Goal: Task Accomplishment & Management: Manage account settings

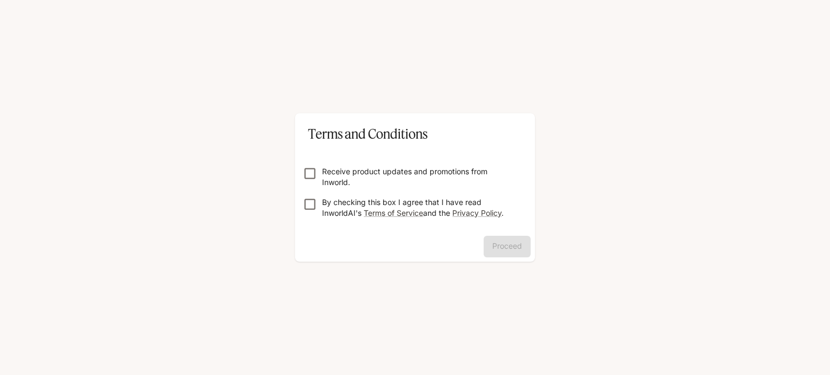
click at [363, 174] on p "Receive product updates and promotions from Inworld." at bounding box center [419, 177] width 194 height 22
click at [400, 200] on p "By checking this box I agree that I have read InworldAI's Terms of Service and …" at bounding box center [419, 208] width 194 height 22
click at [373, 170] on p "Receive product updates and promotions from Inworld." at bounding box center [419, 177] width 194 height 22
click at [507, 242] on button "Proceed" at bounding box center [506, 247] width 47 height 22
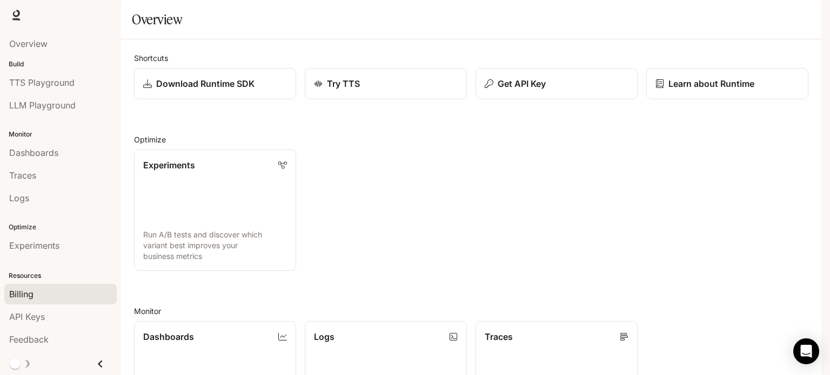
click at [34, 299] on div "Billing" at bounding box center [60, 294] width 103 height 13
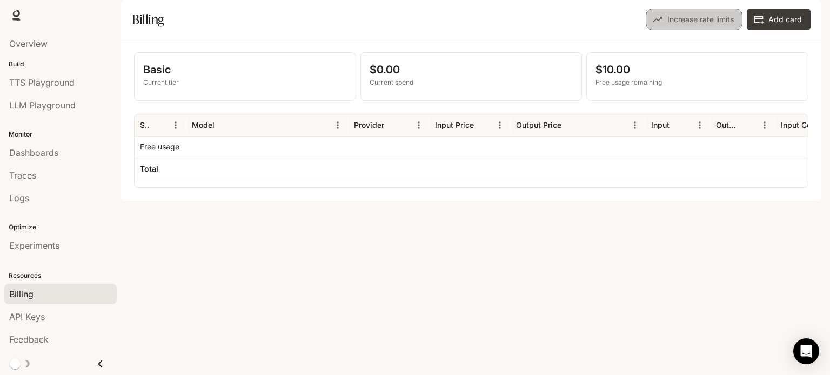
click at [714, 30] on button "Increase rate limits" at bounding box center [693, 20] width 97 height 22
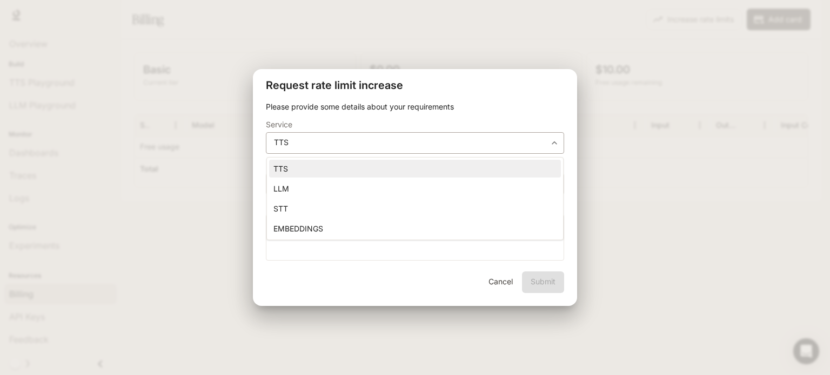
click at [409, 143] on body "**********" at bounding box center [415, 187] width 830 height 375
click at [409, 143] on div at bounding box center [415, 187] width 830 height 375
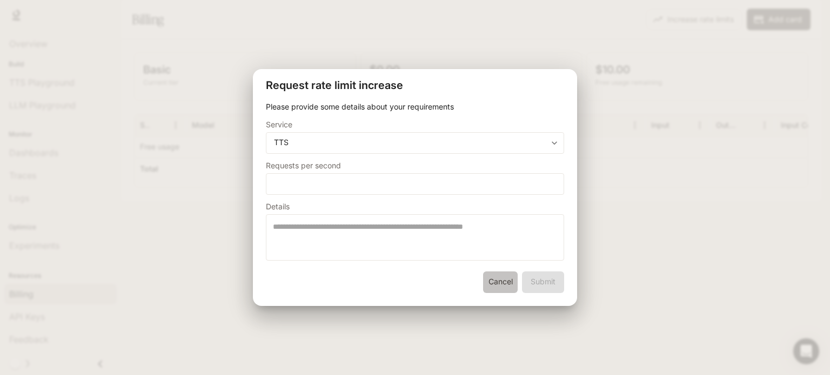
click at [488, 280] on button "Cancel" at bounding box center [500, 283] width 35 height 22
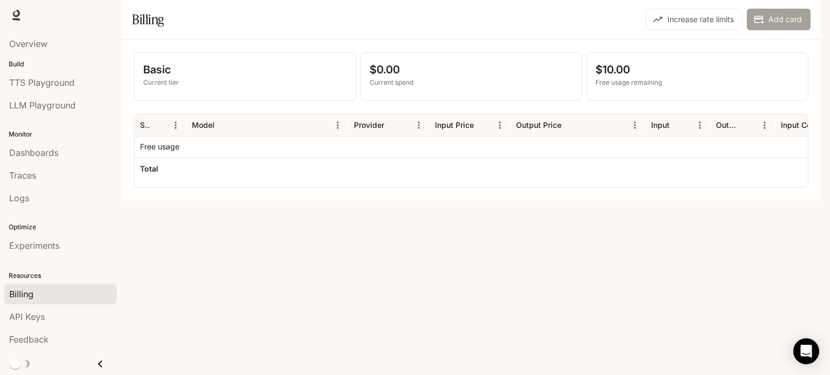
click at [782, 30] on button "Add card" at bounding box center [778, 20] width 64 height 22
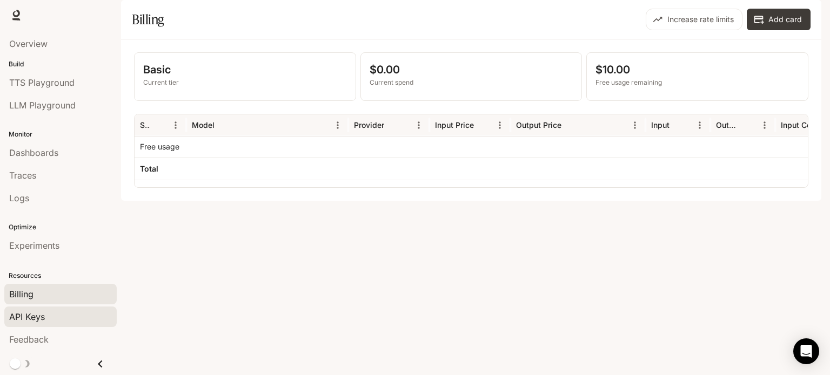
click at [28, 326] on link "API Keys" at bounding box center [60, 317] width 112 height 21
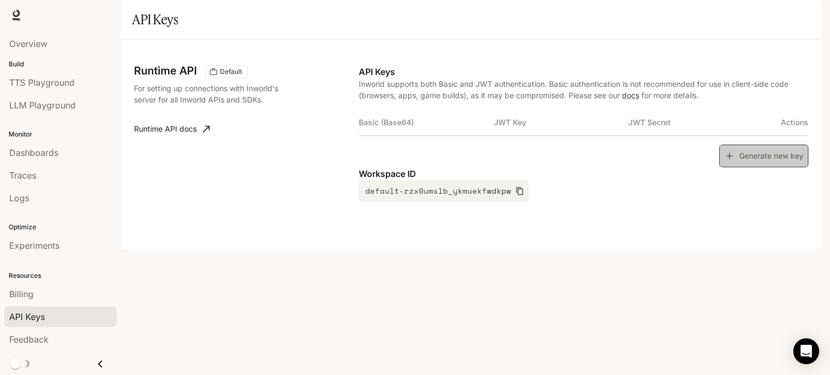
click at [780, 168] on button "Generate new key" at bounding box center [763, 156] width 89 height 23
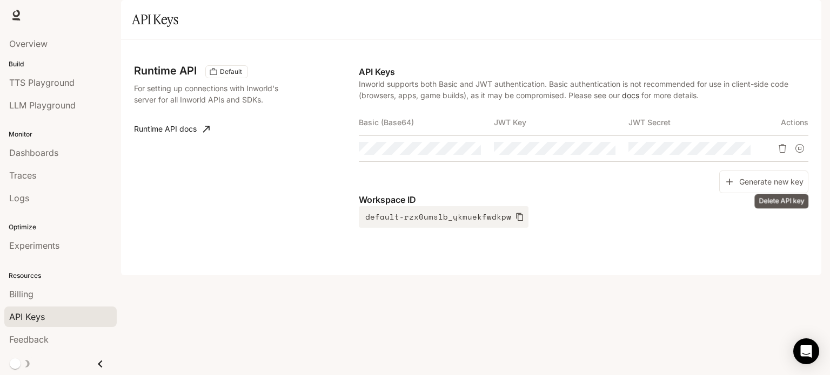
click at [783, 153] on icon "Delete API key" at bounding box center [782, 148] width 9 height 9
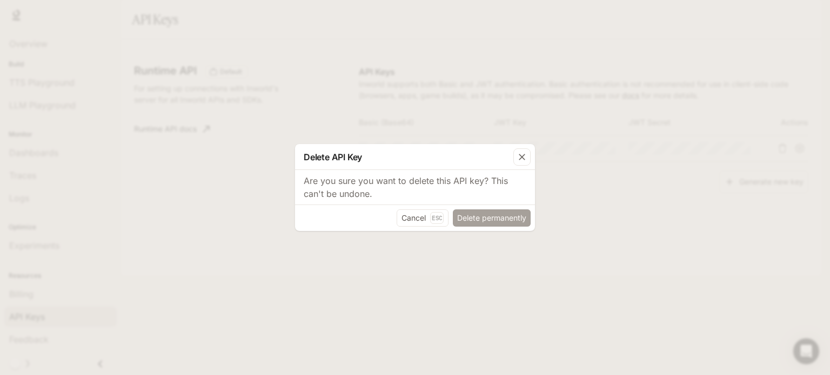
click at [506, 213] on button "Delete permanently" at bounding box center [492, 218] width 78 height 17
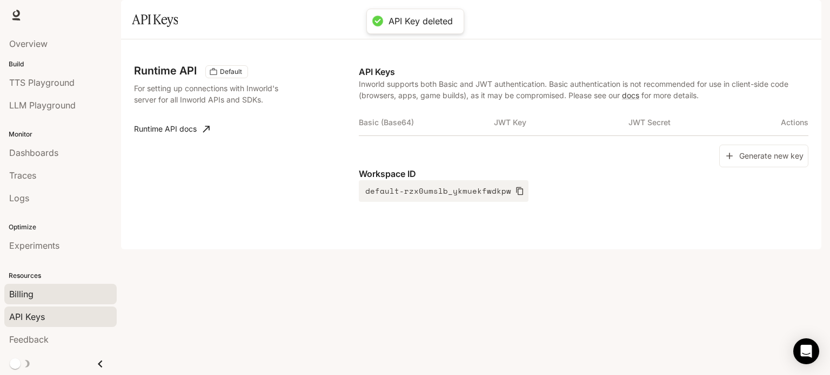
click at [56, 289] on div "Billing" at bounding box center [60, 294] width 103 height 13
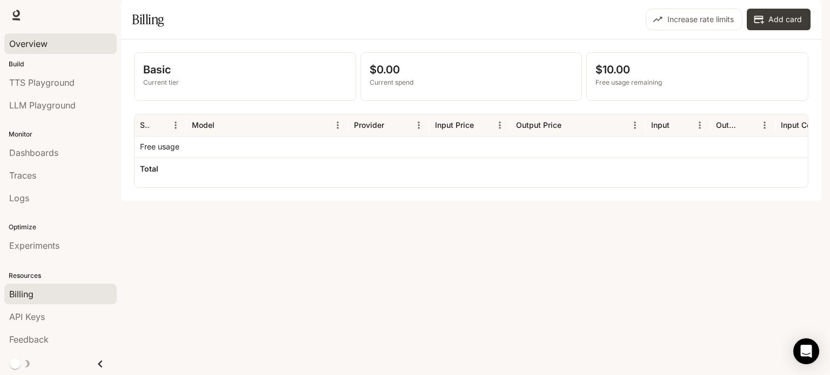
click at [48, 43] on span "Overview" at bounding box center [28, 43] width 38 height 13
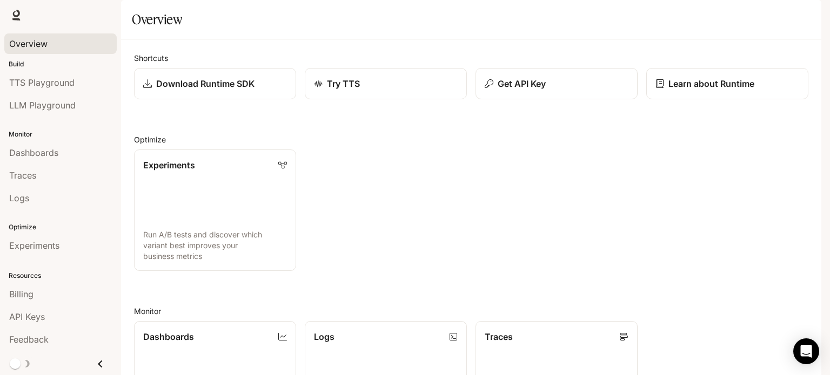
click at [810, 17] on img "button" at bounding box center [805, 15] width 15 height 15
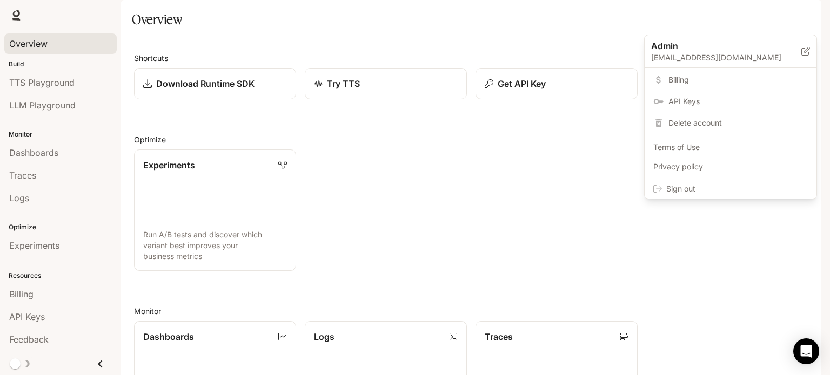
click at [684, 188] on span "Sign out" at bounding box center [737, 189] width 142 height 11
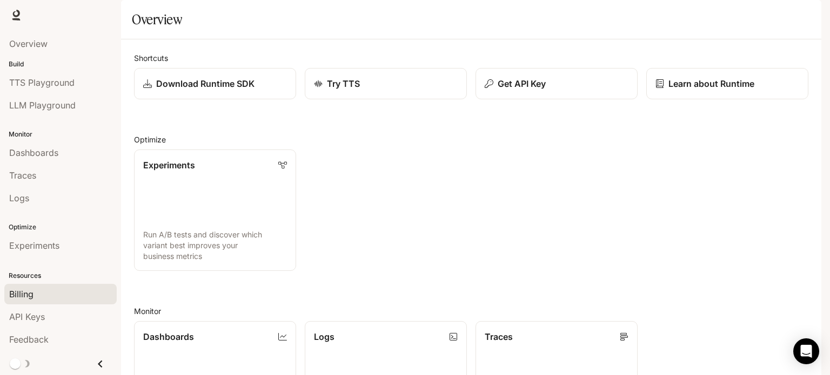
click at [57, 298] on div "Billing" at bounding box center [60, 294] width 103 height 13
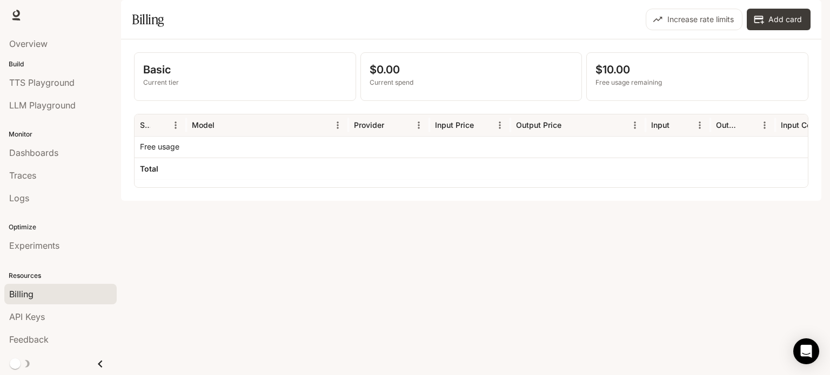
click at [385, 201] on div "Basic Current tier $0.00 Current spend $10.00 Free usage remaining Service Mode…" at bounding box center [471, 119] width 700 height 161
click at [65, 87] on span "TTS Playground" at bounding box center [41, 82] width 65 height 13
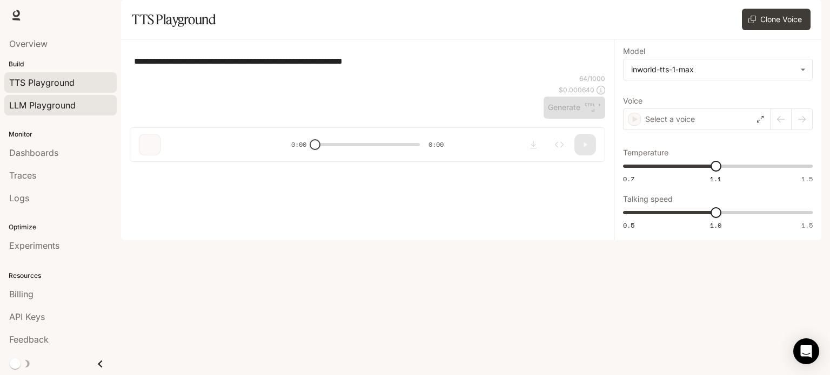
click at [60, 112] on link "LLM Playground" at bounding box center [60, 105] width 112 height 21
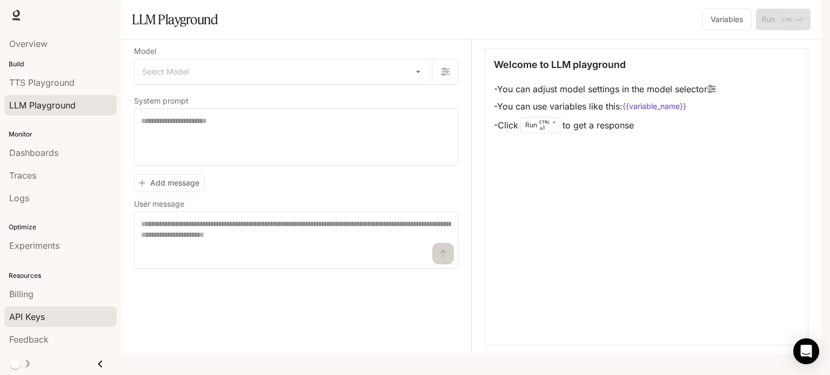
click at [42, 320] on span "API Keys" at bounding box center [27, 317] width 36 height 13
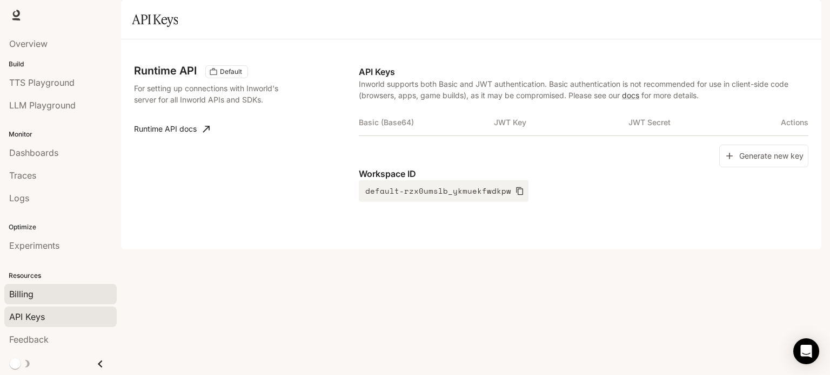
click at [48, 300] on div "Billing" at bounding box center [60, 294] width 103 height 13
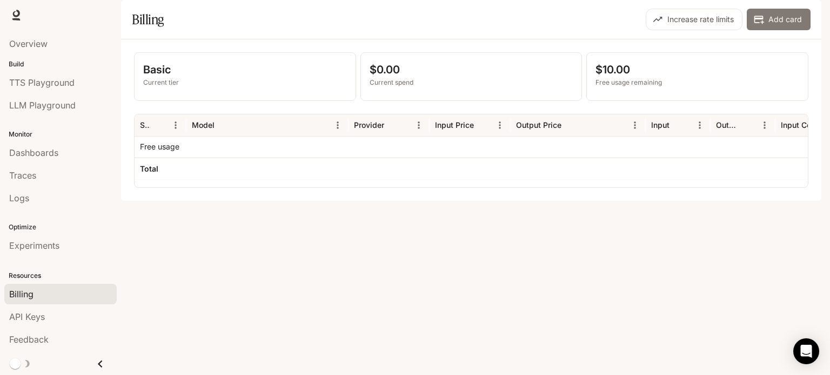
click at [770, 30] on button "Add card" at bounding box center [778, 20] width 64 height 22
click at [792, 30] on button "Add card" at bounding box center [778, 20] width 64 height 22
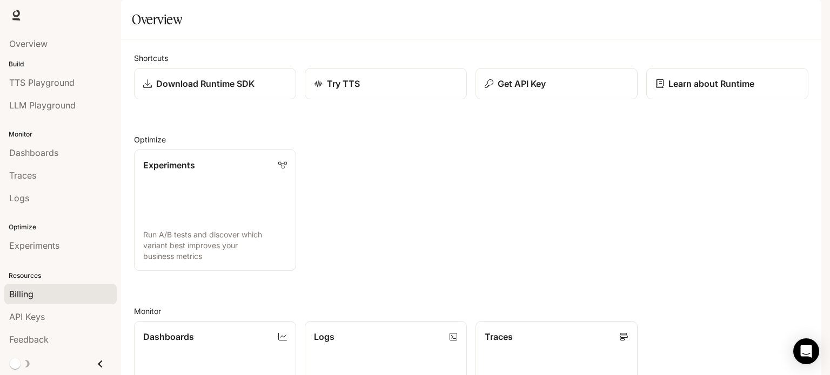
click at [28, 288] on span "Billing" at bounding box center [21, 294] width 24 height 13
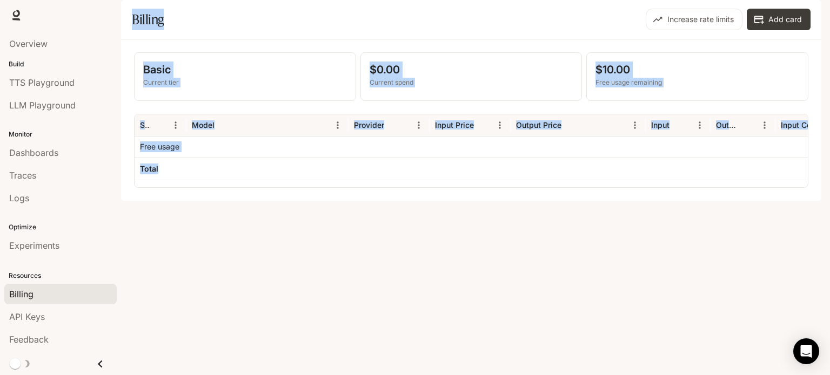
drag, startPoint x: 294, startPoint y: 194, endPoint x: 80, endPoint y: 291, distance: 234.4
click at [121, 201] on main "Portal Overview Build TTS Playground LLM Playground Monitor Dashboards Traces L…" at bounding box center [471, 100] width 700 height 201
click at [37, 317] on span "API Keys" at bounding box center [27, 317] width 36 height 13
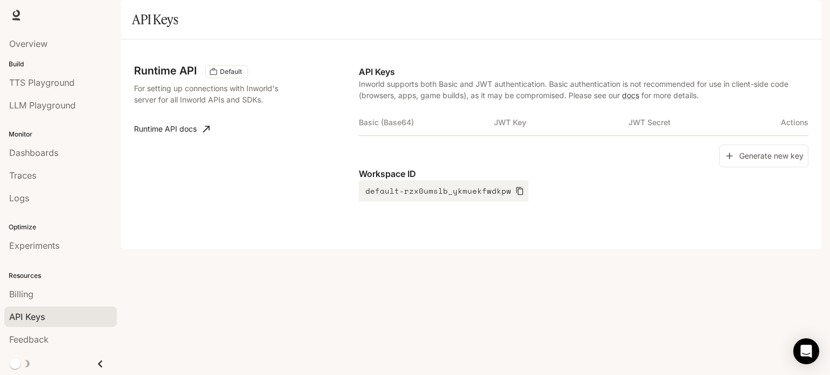
click at [391, 250] on div "Runtime API Default For setting up connections with Inworld's server for all In…" at bounding box center [471, 144] width 700 height 210
click at [814, 12] on button "button" at bounding box center [806, 15] width 22 height 22
click at [803, 21] on img "button" at bounding box center [805, 15] width 15 height 15
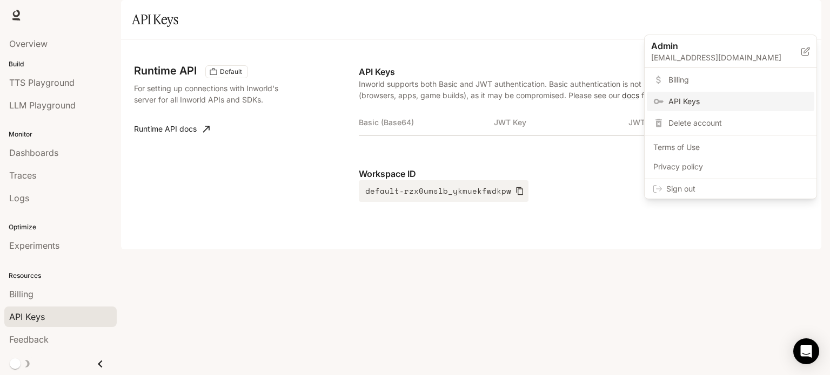
click at [670, 77] on span "Billing" at bounding box center [737, 80] width 139 height 11
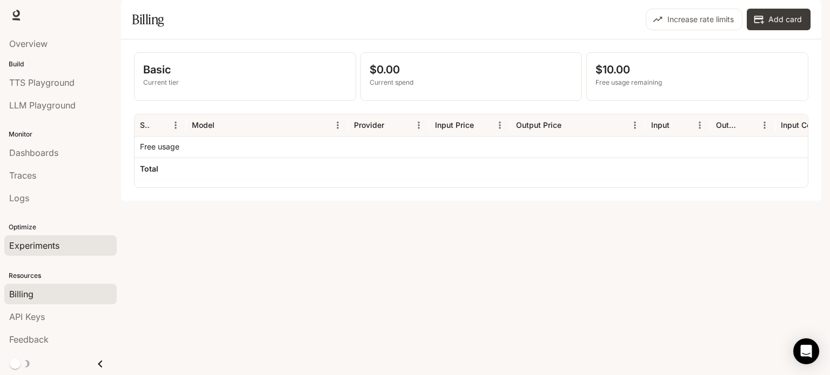
click at [65, 241] on div "Experiments" at bounding box center [60, 245] width 103 height 13
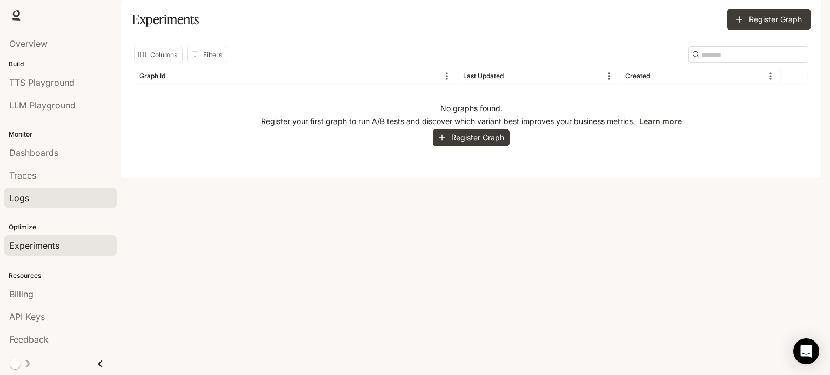
click at [68, 204] on link "Logs" at bounding box center [60, 198] width 112 height 21
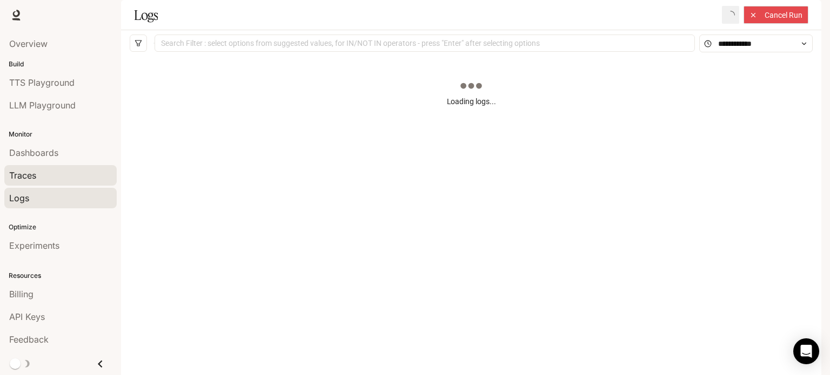
click at [54, 173] on div "Traces" at bounding box center [60, 175] width 103 height 13
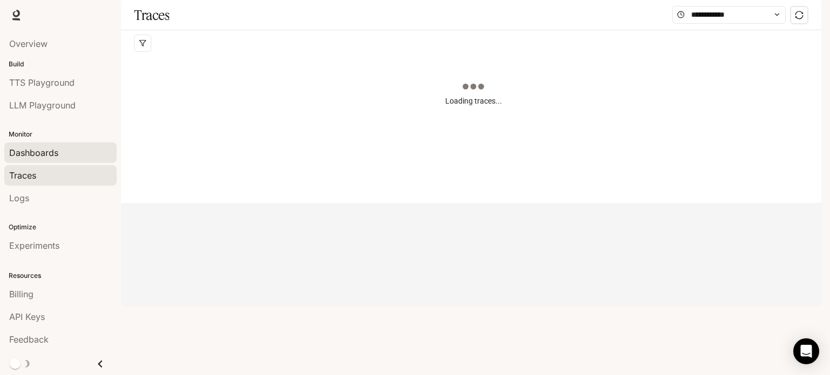
click at [59, 156] on div "Dashboards" at bounding box center [60, 152] width 103 height 13
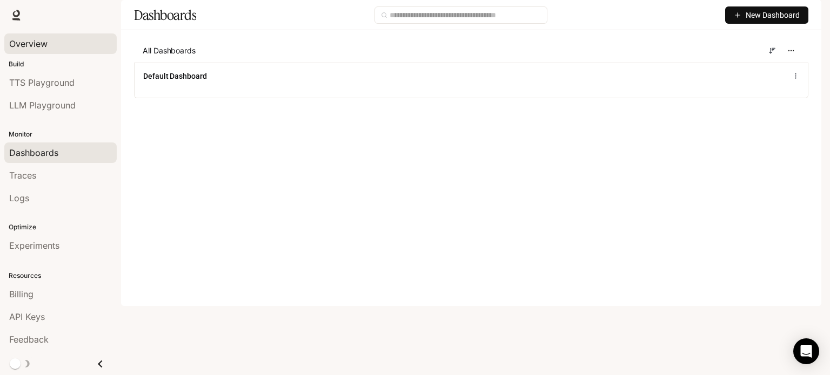
click at [50, 43] on div "Overview" at bounding box center [60, 43] width 103 height 13
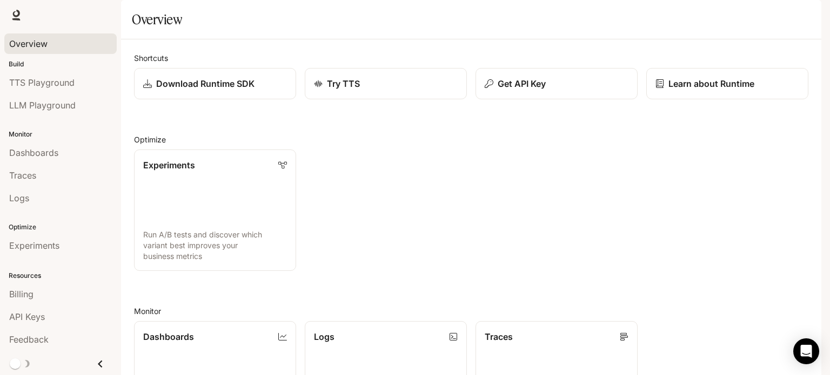
scroll to position [286, 0]
